Goal: Communication & Community: Answer question/provide support

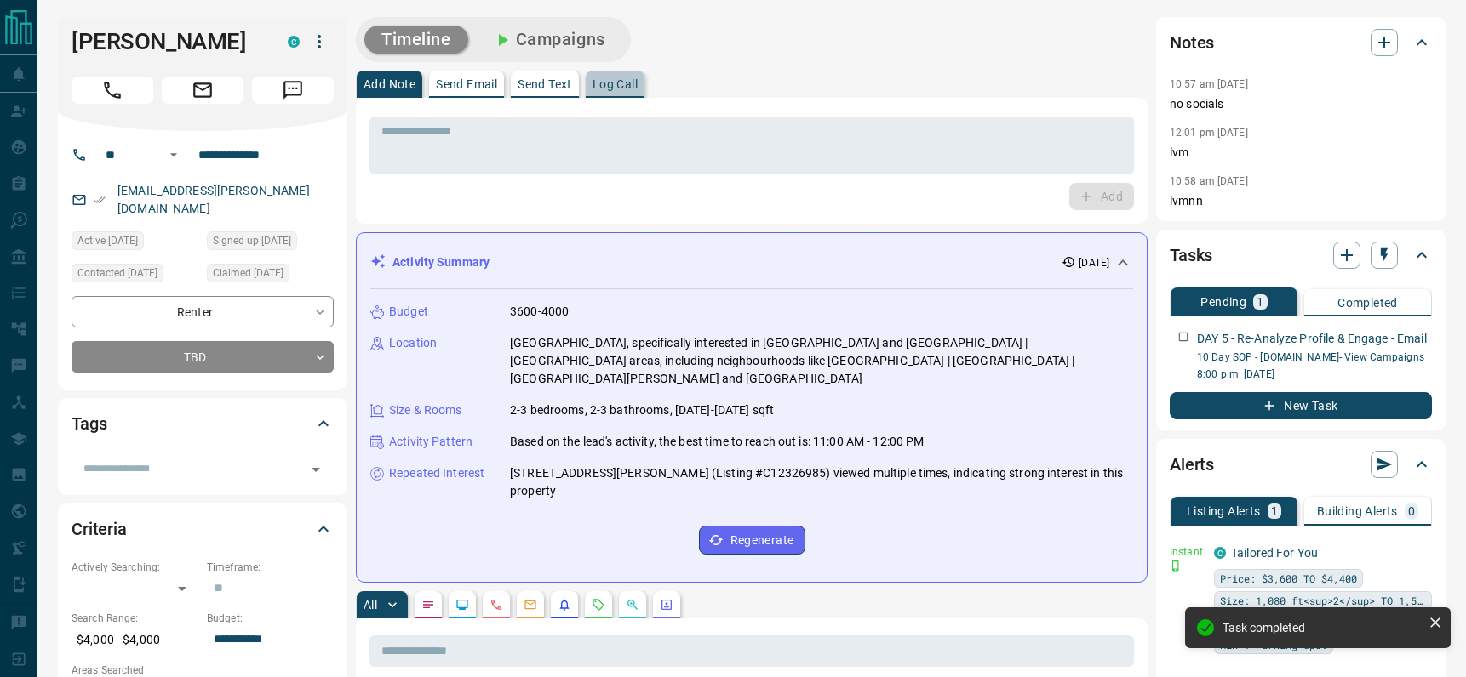
click at [623, 79] on p "Log Call" at bounding box center [614, 84] width 45 height 12
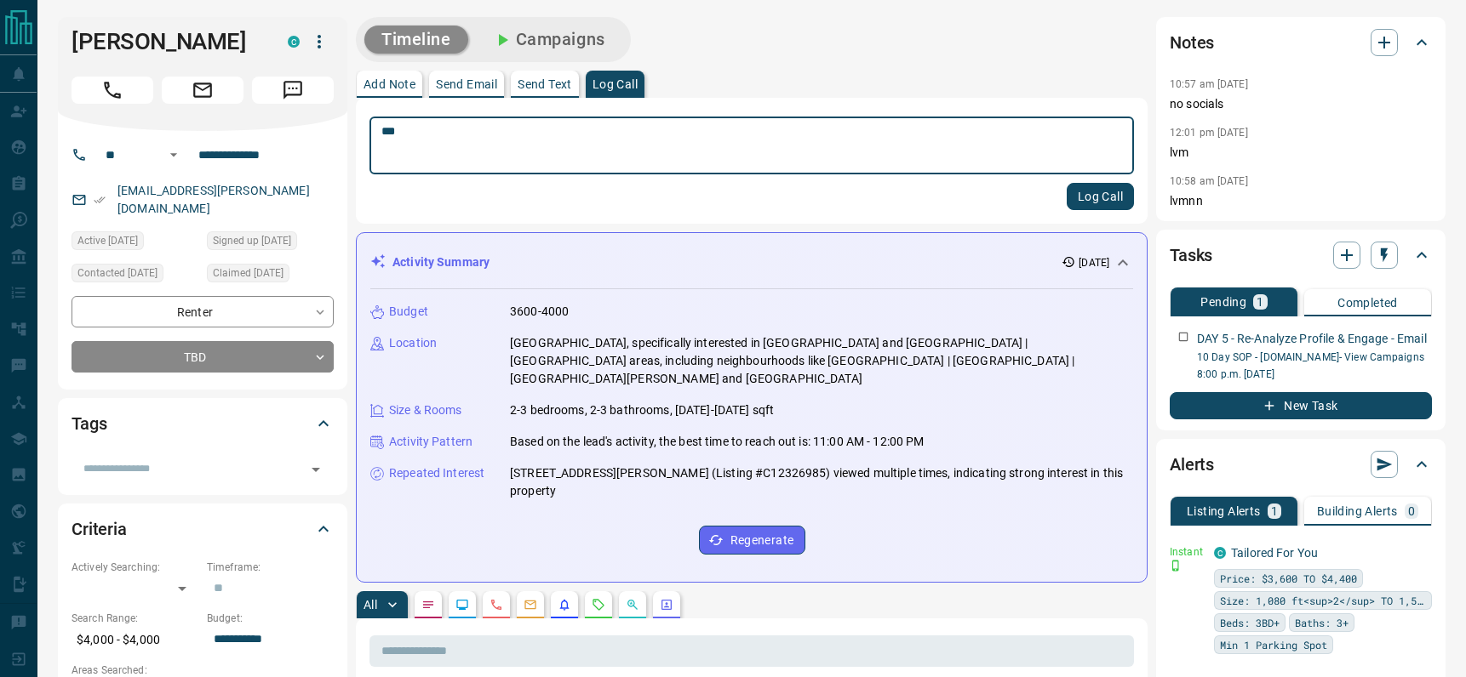
type textarea "***"
click at [1083, 190] on button "Log Call" at bounding box center [1099, 196] width 67 height 27
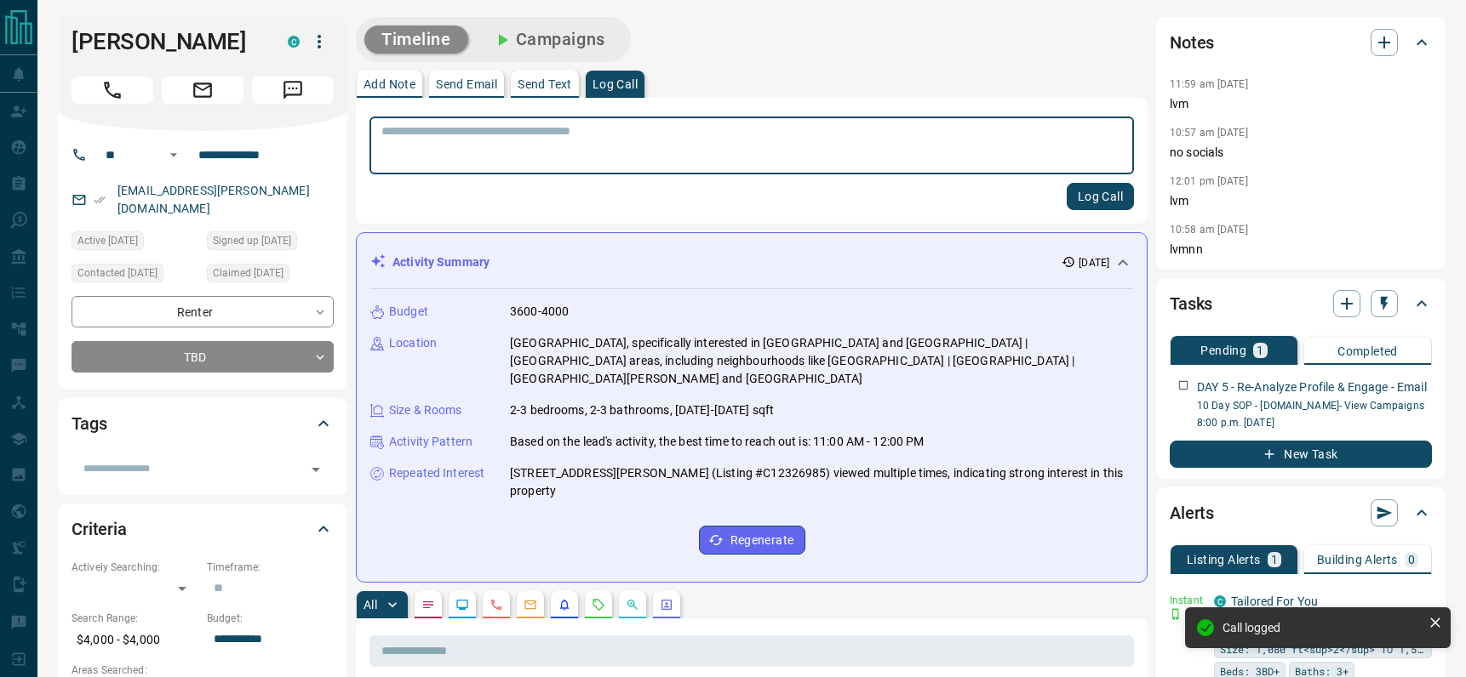
click at [447, 83] on p "Send Email" at bounding box center [466, 84] width 61 height 12
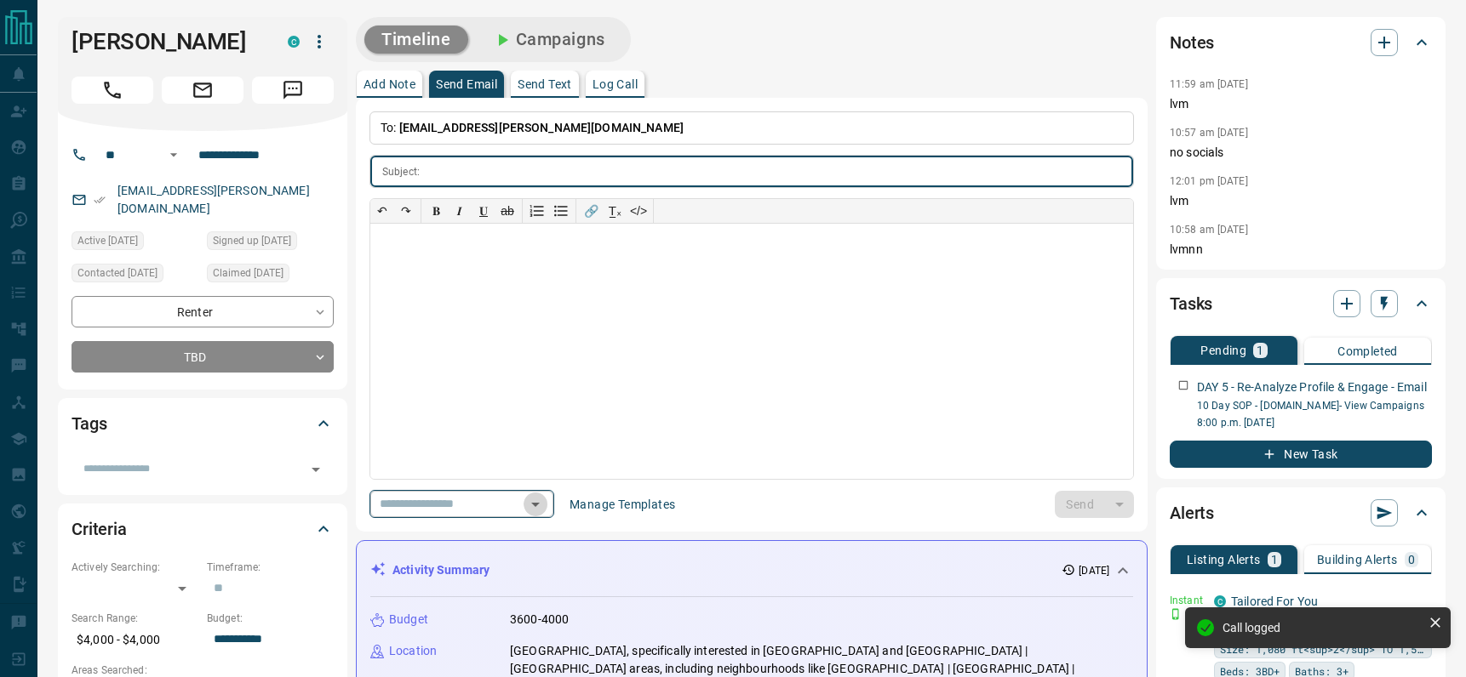
click at [540, 509] on icon "Open" at bounding box center [535, 504] width 20 height 20
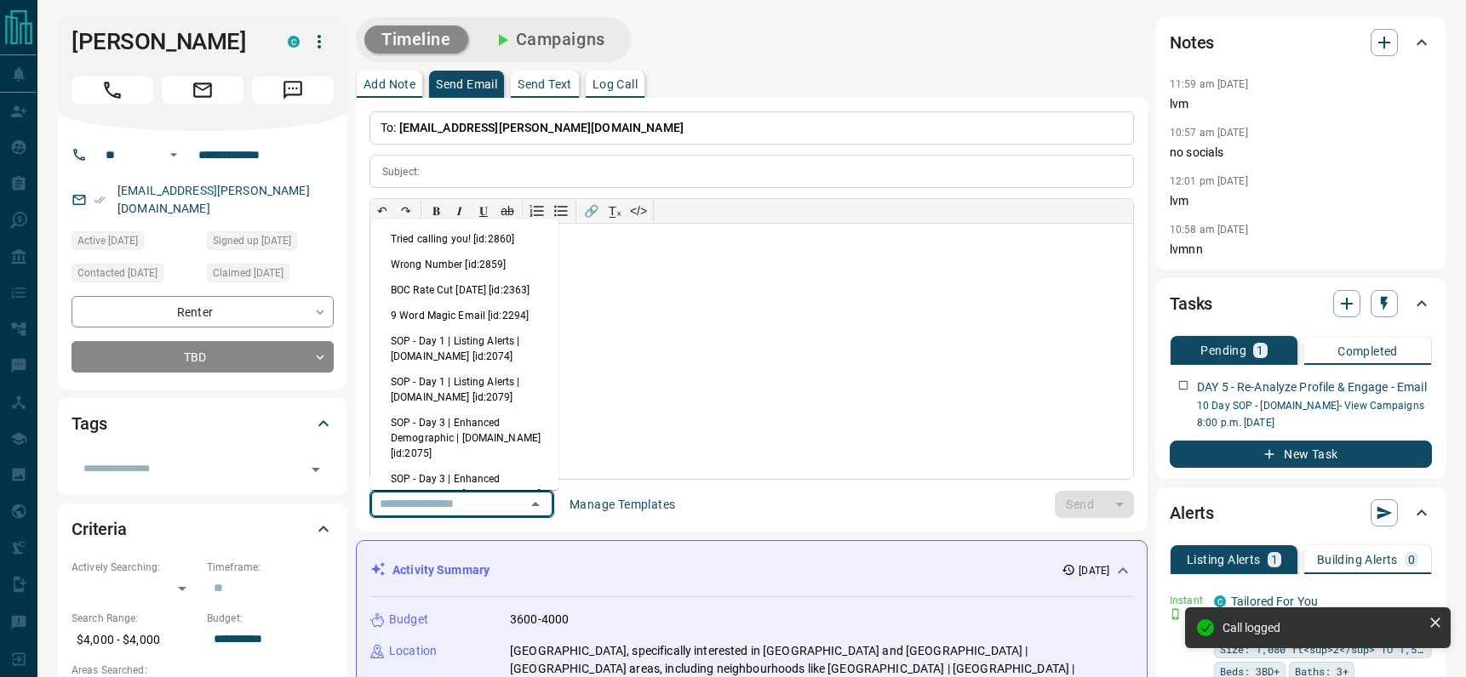
scroll to position [305, 0]
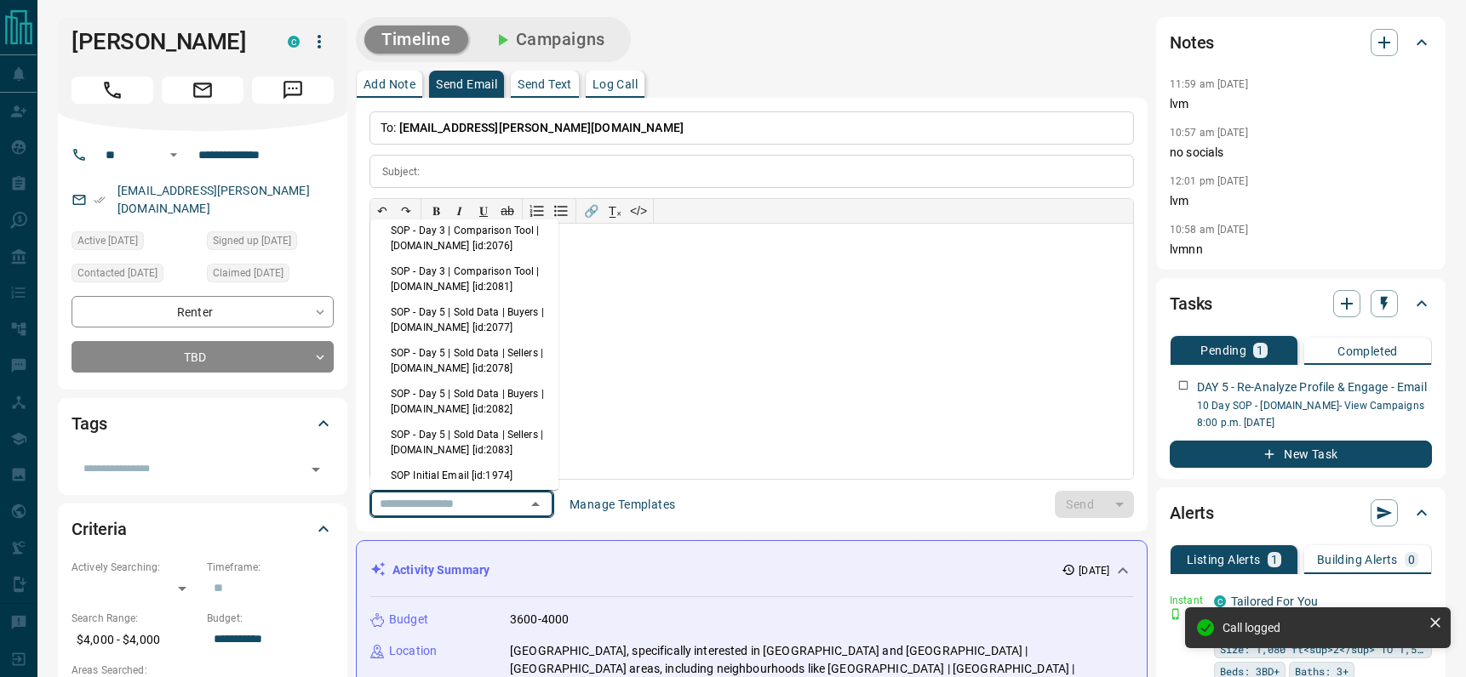
click at [466, 381] on li "SOP - Day 5 | Sold Data | Sellers | [DOMAIN_NAME] [id:2078]" at bounding box center [464, 360] width 188 height 41
type input "**********"
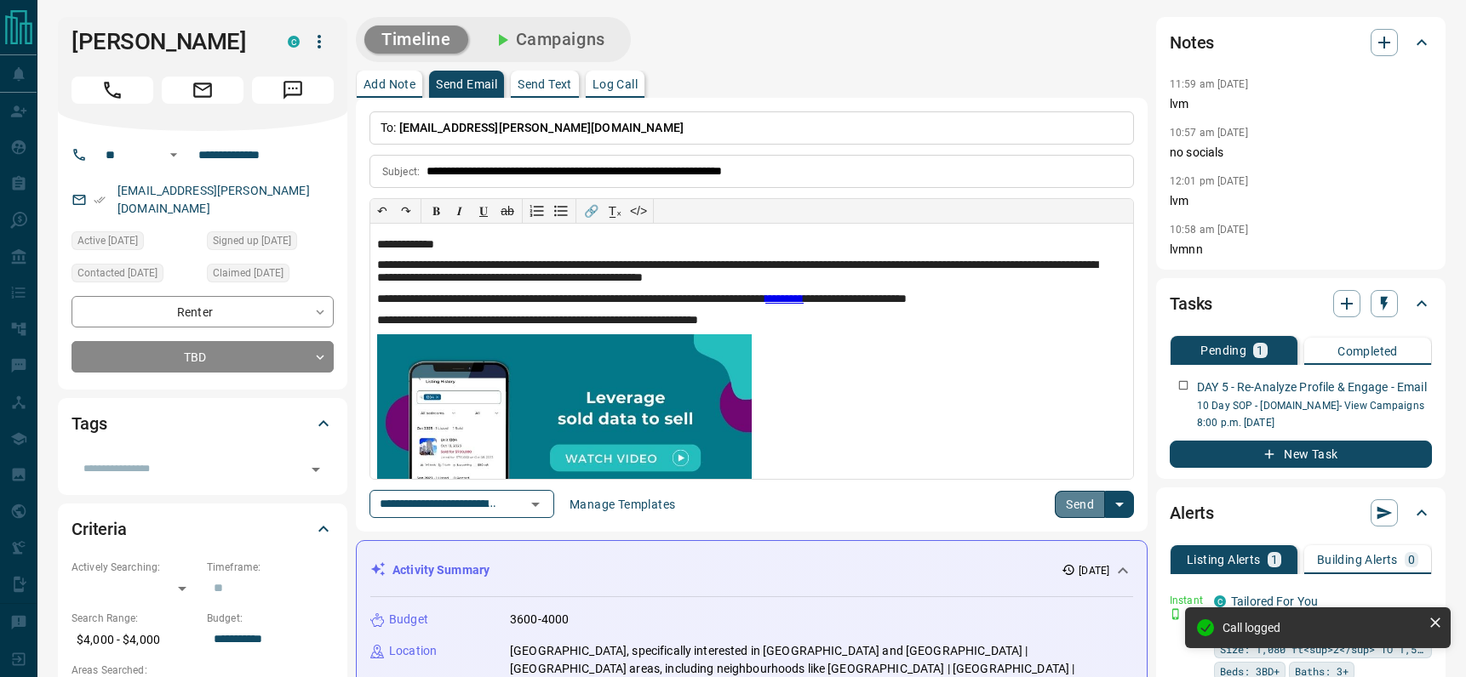
click at [1074, 491] on button "Send" at bounding box center [1080, 504] width 50 height 27
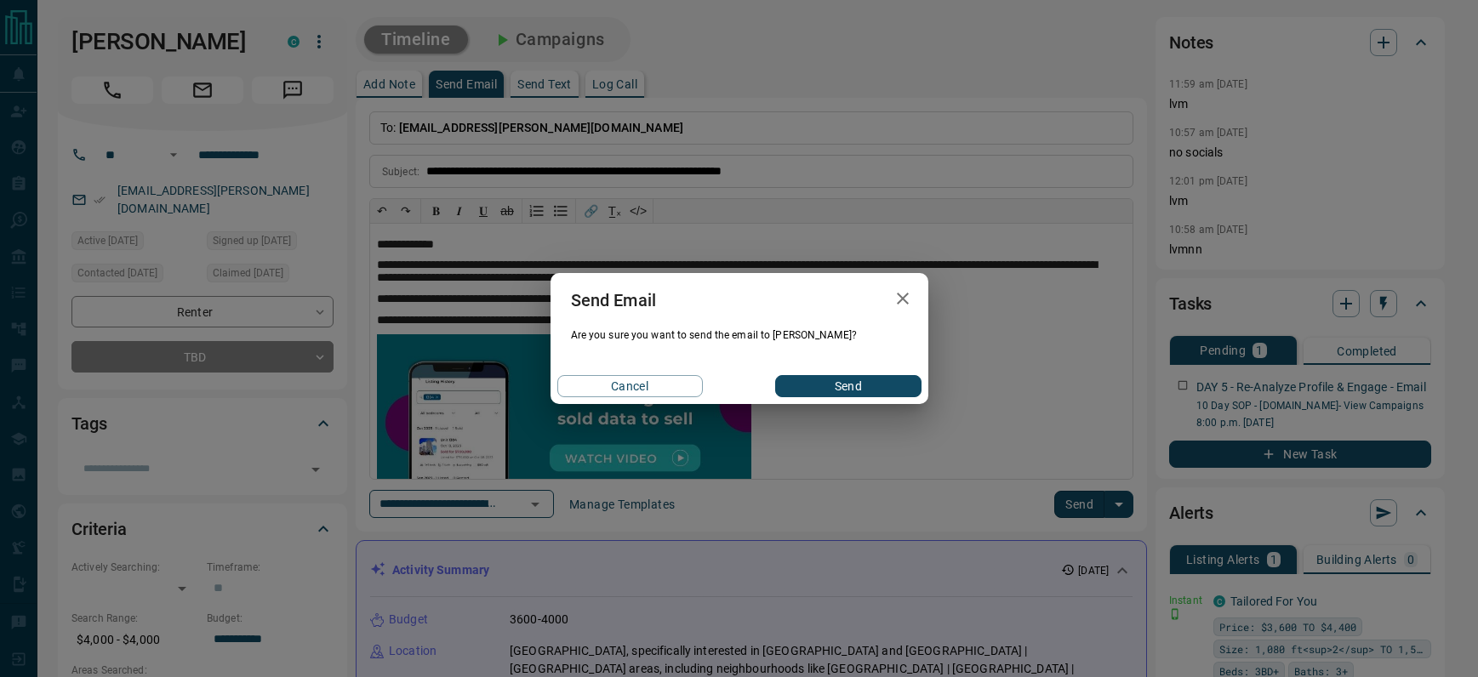
click at [847, 372] on div "Cancel Send" at bounding box center [740, 387] width 378 height 36
click at [860, 393] on button "Send" at bounding box center [848, 386] width 146 height 22
